Goal: Task Accomplishment & Management: Use online tool/utility

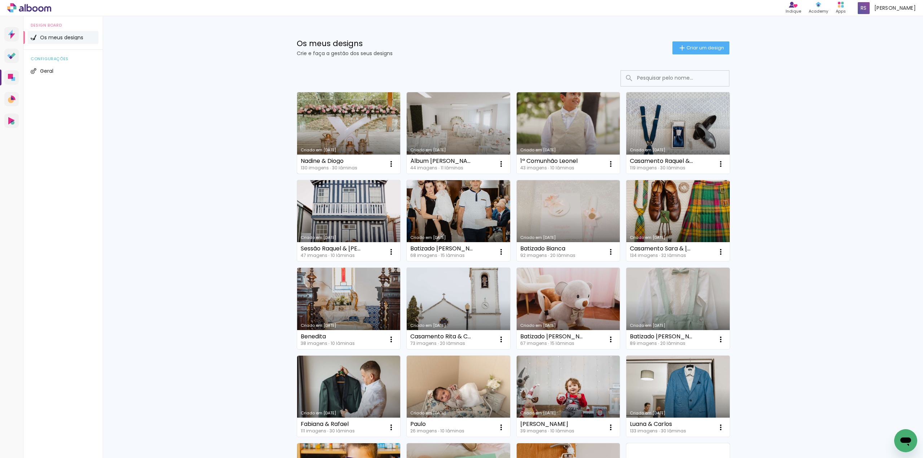
click at [334, 127] on link "Criado em [DATE]" at bounding box center [349, 133] width 104 height 82
